Goal: Use online tool/utility: Use online tool/utility

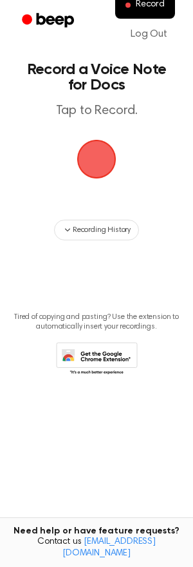
click at [120, 171] on main "Record a Voice Note for Docs Tap to Record. Recording History Tired of copying …" at bounding box center [96, 263] width 193 height 526
click at [97, 169] on span "button" at bounding box center [97, 159] width 36 height 36
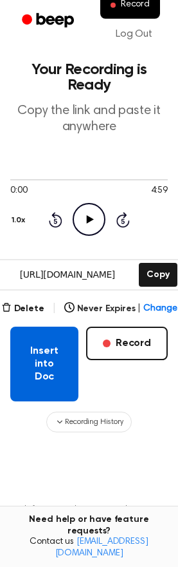
click at [53, 367] on button "Insert into Doc" at bounding box center [44, 364] width 68 height 75
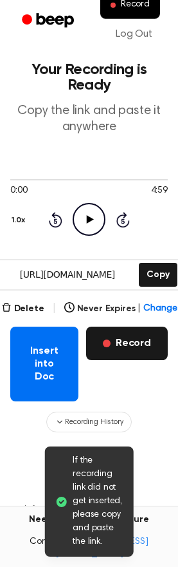
click at [99, 345] on button "Record" at bounding box center [127, 343] width 82 height 33
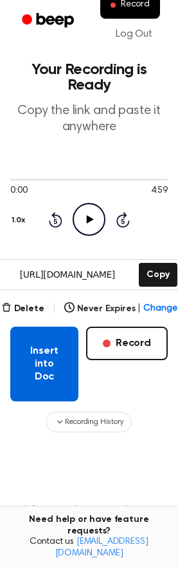
click at [44, 345] on button "Insert into Doc" at bounding box center [44, 364] width 68 height 75
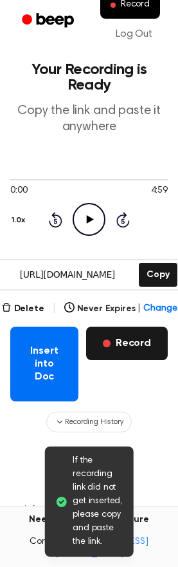
click at [123, 349] on button "Record" at bounding box center [127, 343] width 82 height 33
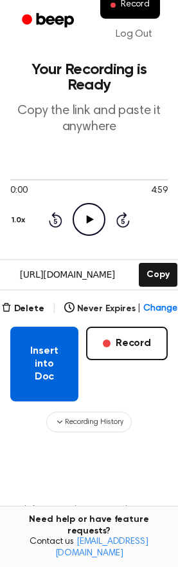
click at [62, 343] on button "Insert into Doc" at bounding box center [44, 364] width 68 height 75
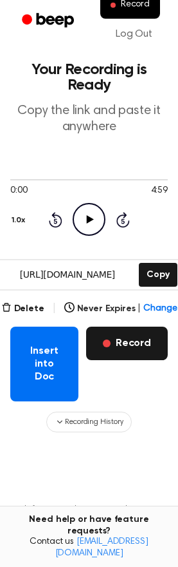
click at [135, 346] on button "Record" at bounding box center [127, 343] width 82 height 33
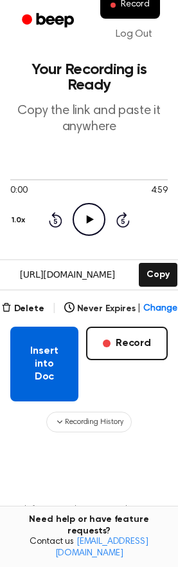
click at [29, 367] on button "Insert into Doc" at bounding box center [44, 364] width 68 height 75
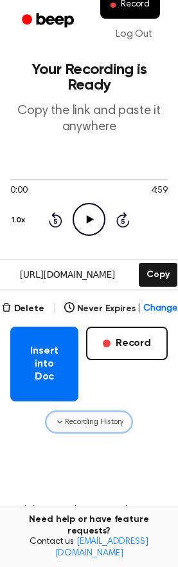
click at [95, 419] on span "Recording History" at bounding box center [94, 422] width 58 height 12
